Goal: Task Accomplishment & Management: Use online tool/utility

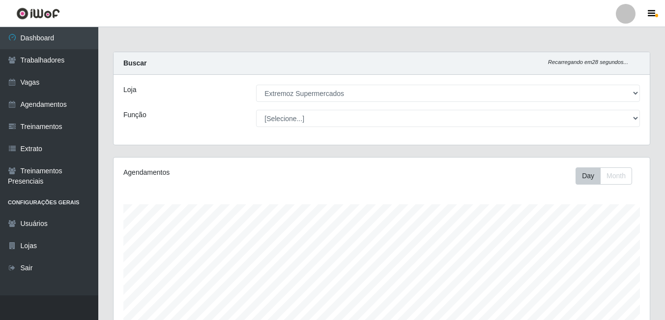
select select "519"
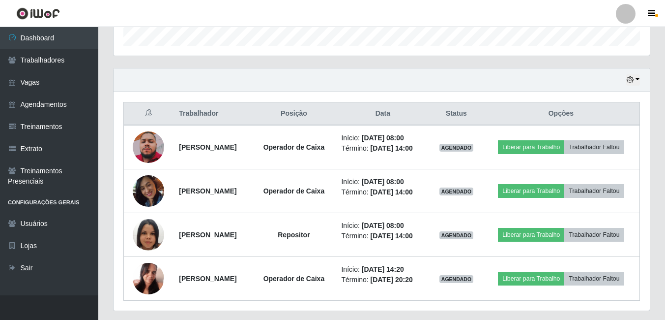
scroll to position [333, 0]
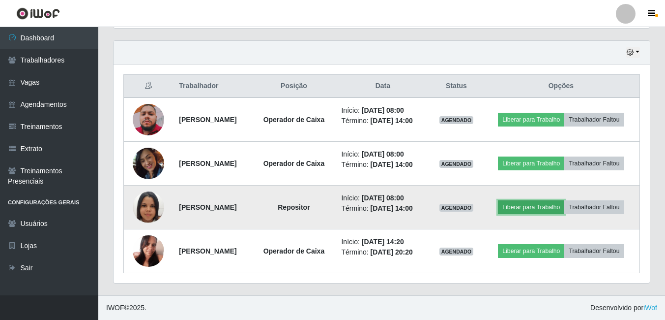
drag, startPoint x: 539, startPoint y: 207, endPoint x: 552, endPoint y: 209, distance: 13.4
click at [552, 209] on button "Liberar para Trabalho" at bounding box center [531, 207] width 66 height 14
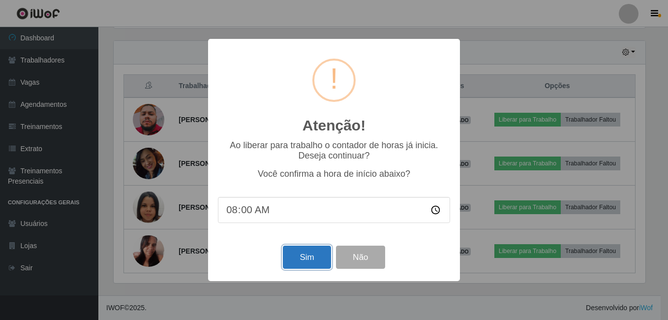
click at [298, 252] on button "Sim" at bounding box center [307, 256] width 48 height 23
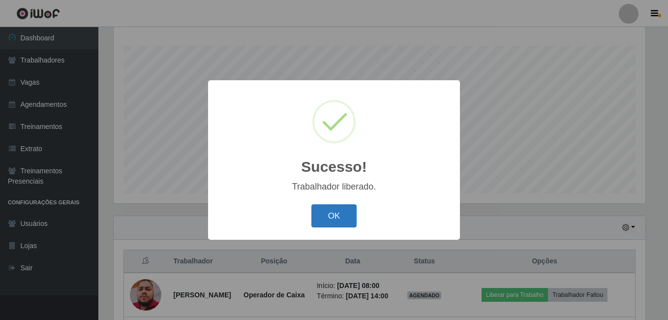
drag, startPoint x: 353, startPoint y: 211, endPoint x: 347, endPoint y: 216, distance: 7.7
click at [349, 214] on button "OK" at bounding box center [334, 215] width 46 height 23
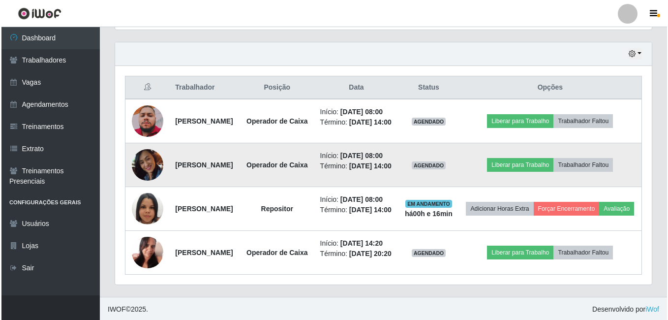
scroll to position [355, 0]
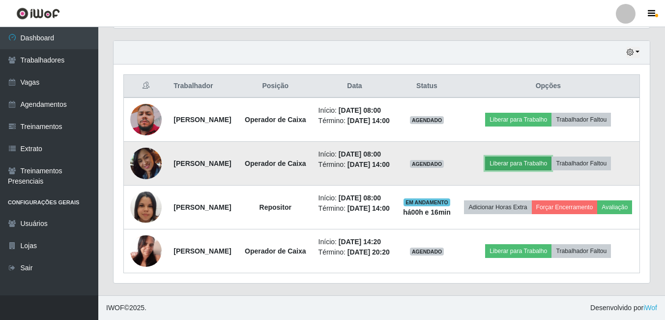
drag, startPoint x: 552, startPoint y: 168, endPoint x: 544, endPoint y: 170, distance: 8.2
click at [544, 170] on button "Liberar para Trabalho" at bounding box center [518, 163] width 66 height 14
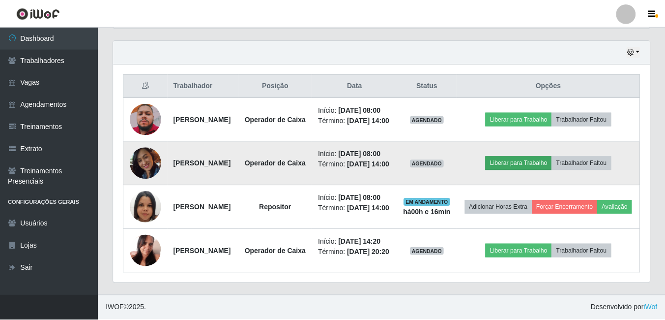
scroll to position [204, 531]
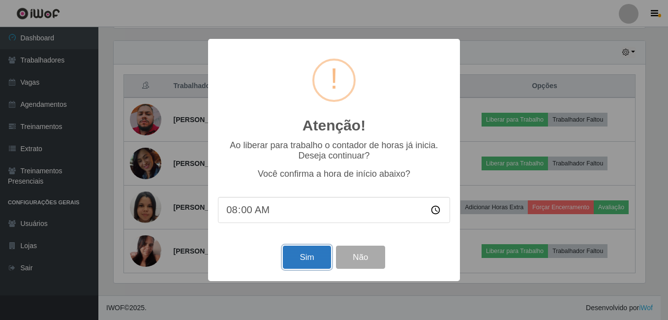
click at [323, 255] on button "Sim" at bounding box center [307, 256] width 48 height 23
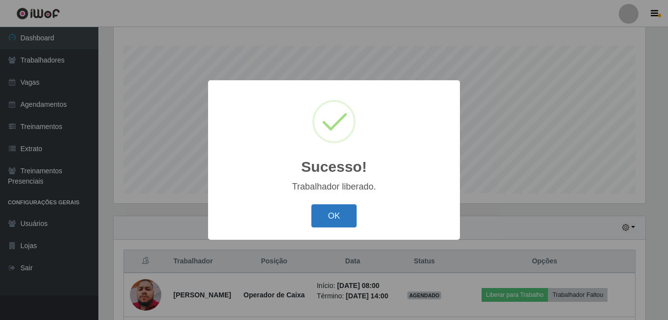
drag, startPoint x: 337, startPoint y: 215, endPoint x: 332, endPoint y: 212, distance: 5.7
click at [337, 213] on button "OK" at bounding box center [334, 215] width 46 height 23
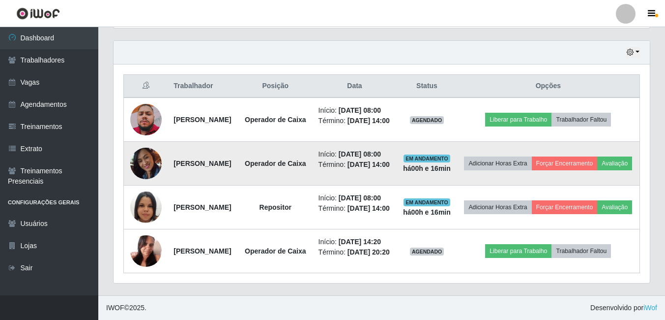
scroll to position [355, 0]
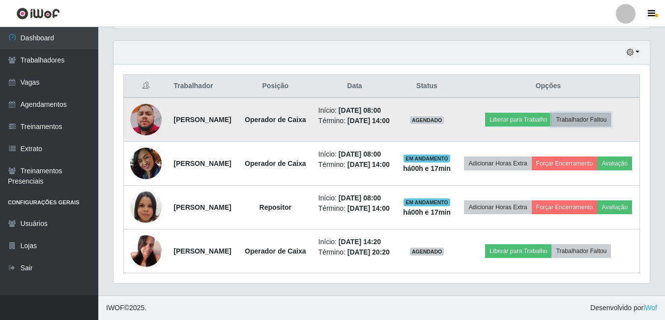
click at [611, 113] on button "Trabalhador Faltou" at bounding box center [581, 120] width 59 height 14
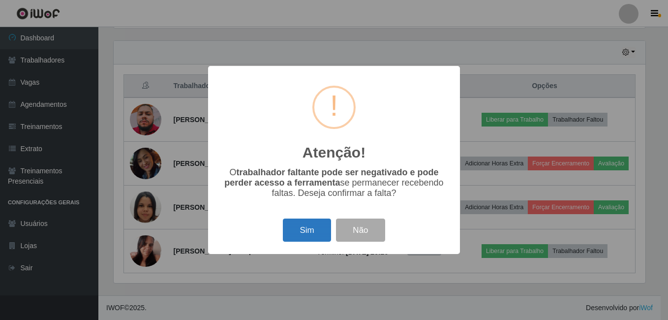
click at [300, 228] on button "Sim" at bounding box center [307, 229] width 48 height 23
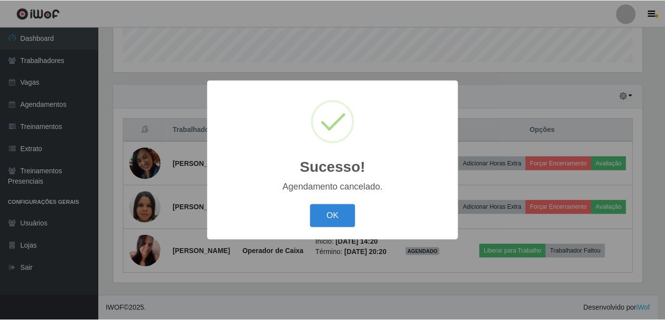
scroll to position [343, 0]
drag, startPoint x: 398, startPoint y: 118, endPoint x: 405, endPoint y: 208, distance: 90.7
click at [405, 208] on div "Sucesso! × Agendamento cancelado. OK Cancel" at bounding box center [334, 159] width 252 height 159
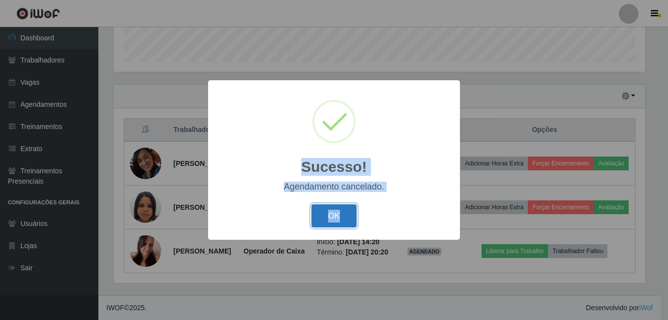
click at [329, 222] on button "OK" at bounding box center [334, 215] width 46 height 23
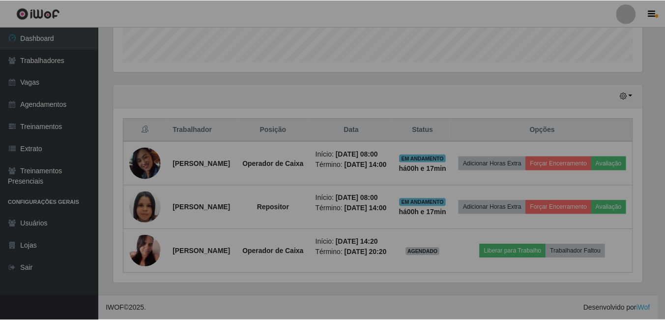
scroll to position [204, 536]
